Goal: Check status: Check status

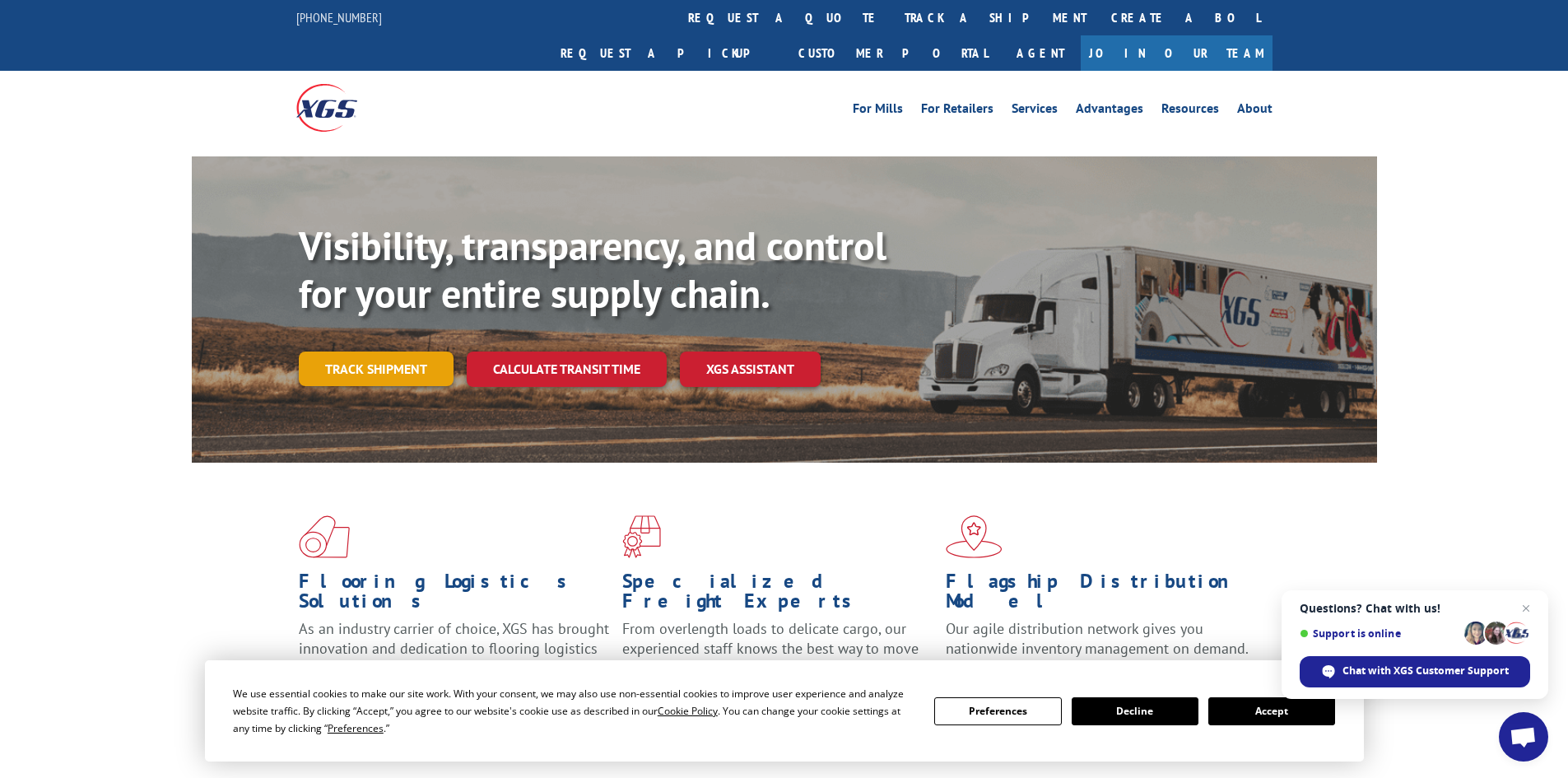
click at [373, 351] on link "Track shipment" at bounding box center [376, 368] width 155 height 35
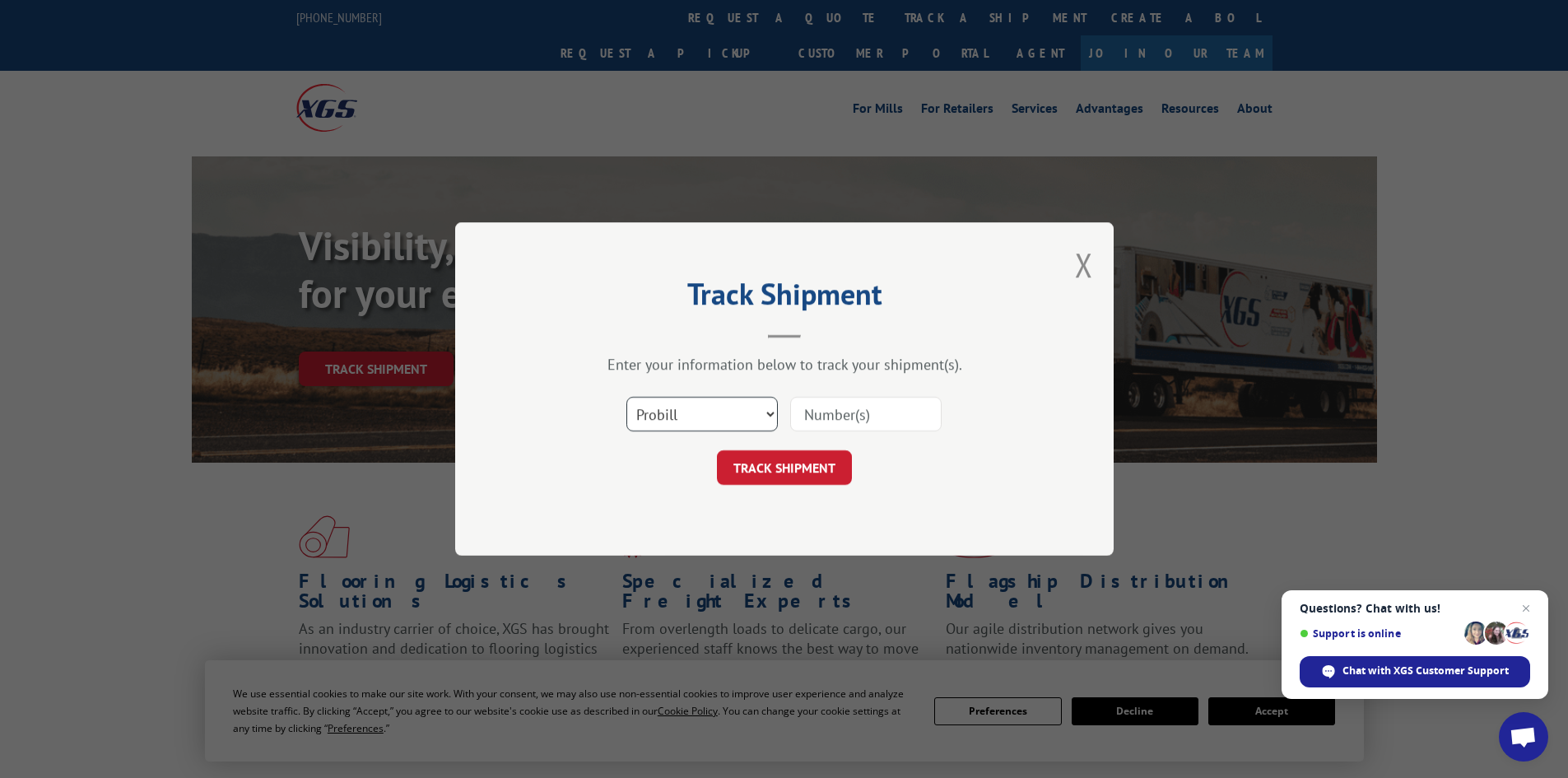
click at [667, 423] on select "Select category... Probill BOL PO" at bounding box center [702, 414] width 151 height 35
select select "po"
click at [626, 397] on select "Select category... Probill BOL PO" at bounding box center [702, 414] width 151 height 35
click at [806, 413] on input at bounding box center [866, 414] width 151 height 35
paste input "19545667"
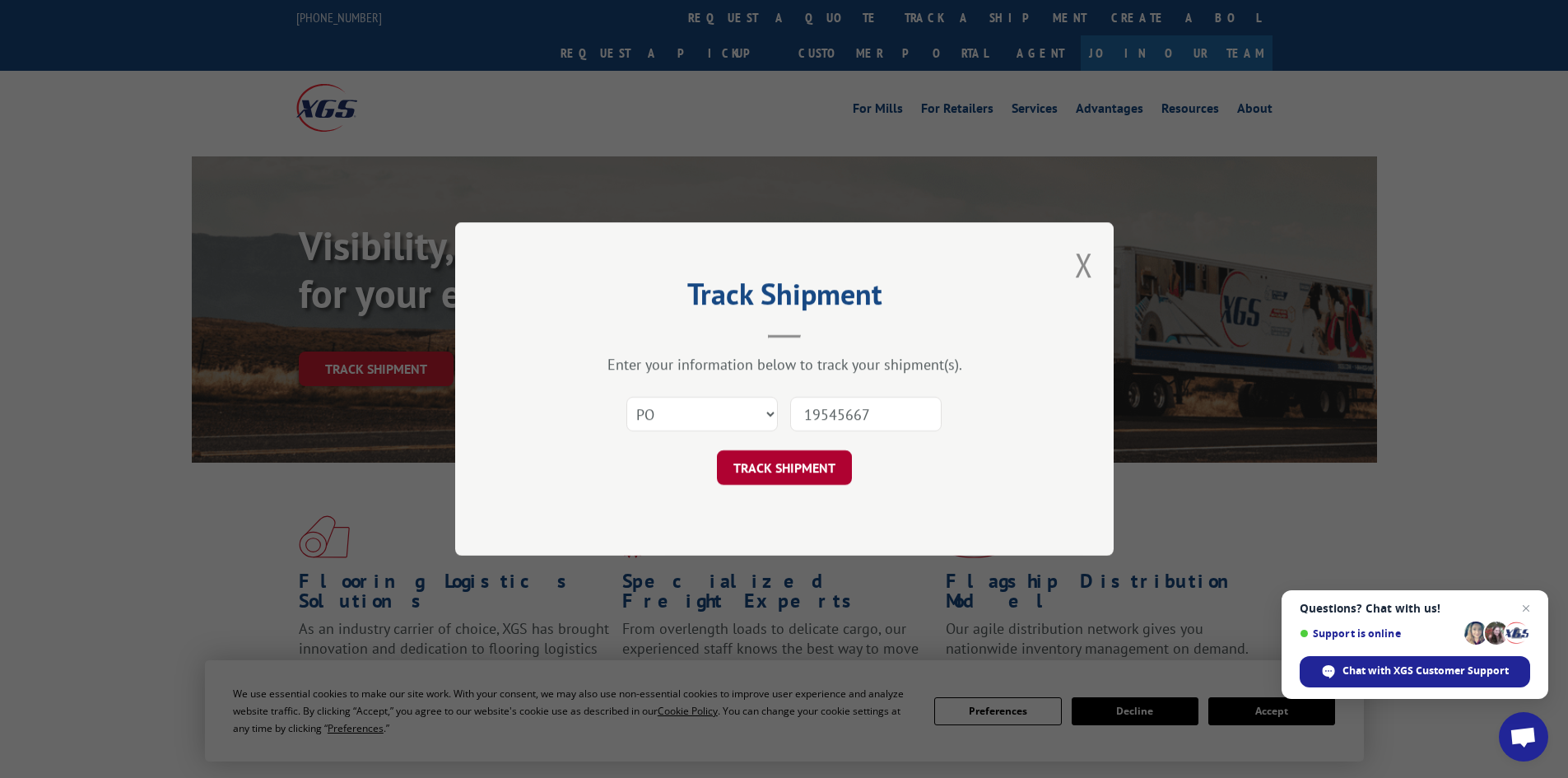
type input "19545667"
click at [774, 467] on button "TRACK SHIPMENT" at bounding box center [784, 468] width 135 height 35
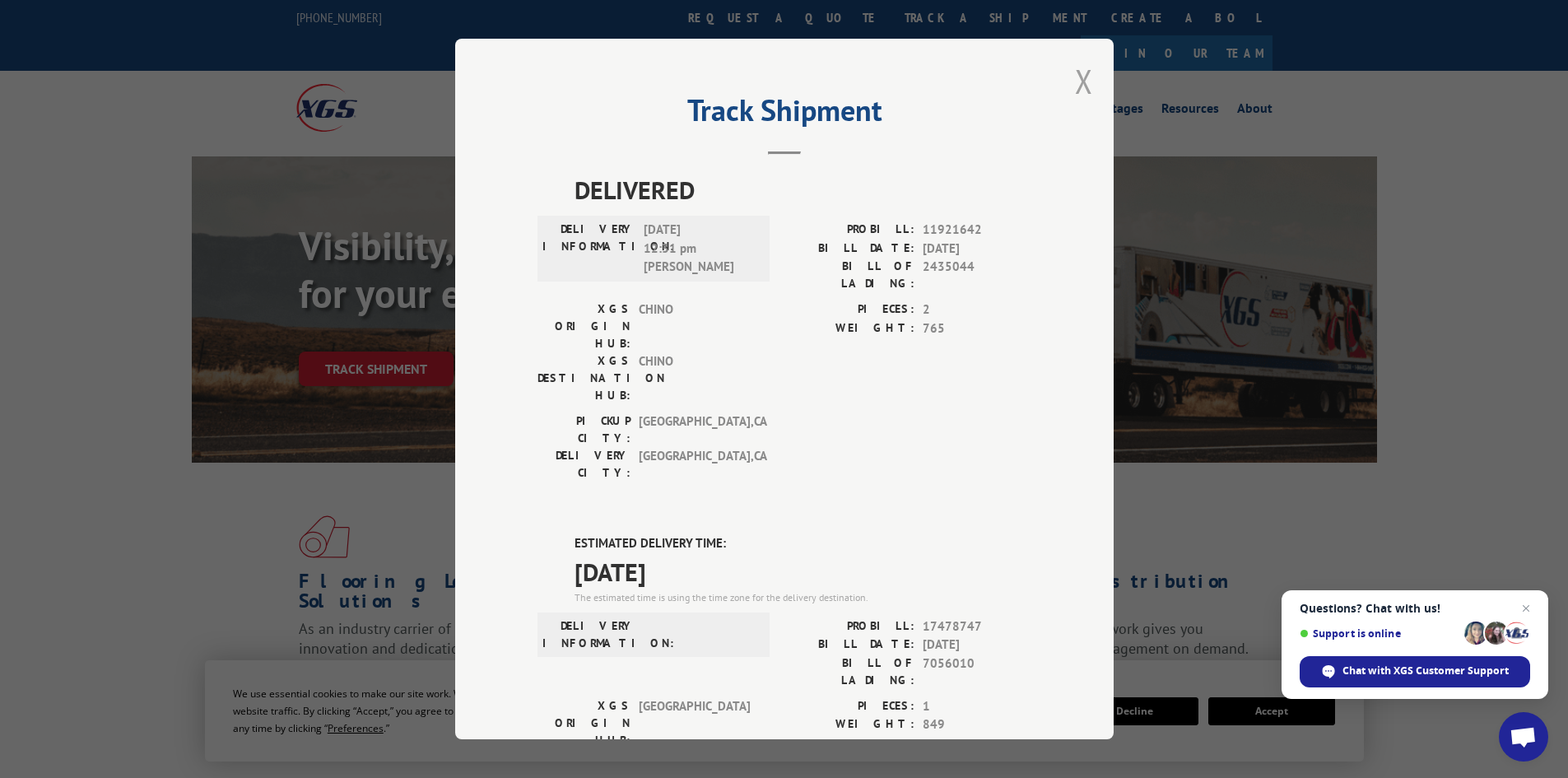
click at [1075, 83] on button "Close modal" at bounding box center [1084, 82] width 18 height 44
